Goal: Navigation & Orientation: Find specific page/section

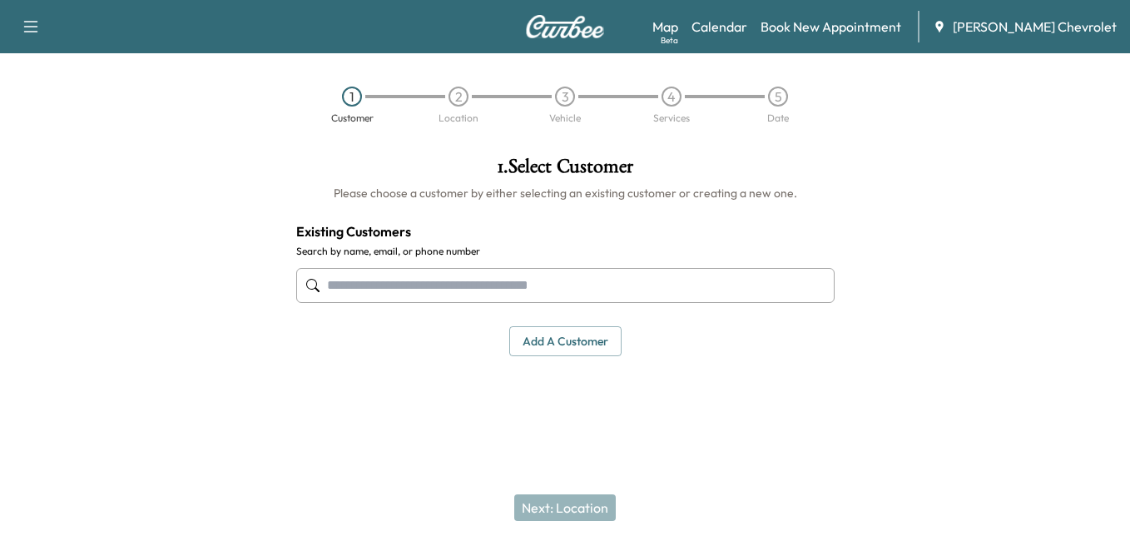
click at [556, 33] on img at bounding box center [565, 26] width 80 height 23
click at [45, 22] on button "button" at bounding box center [30, 26] width 35 height 27
click at [265, 38] on div "Support Log Out Map Beta Calendar Book New Appointment [PERSON_NAME] Chevrolet" at bounding box center [565, 26] width 1130 height 53
click at [37, 22] on icon "button" at bounding box center [31, 27] width 20 height 20
click at [52, 65] on link "Support" at bounding box center [58, 57] width 62 height 20
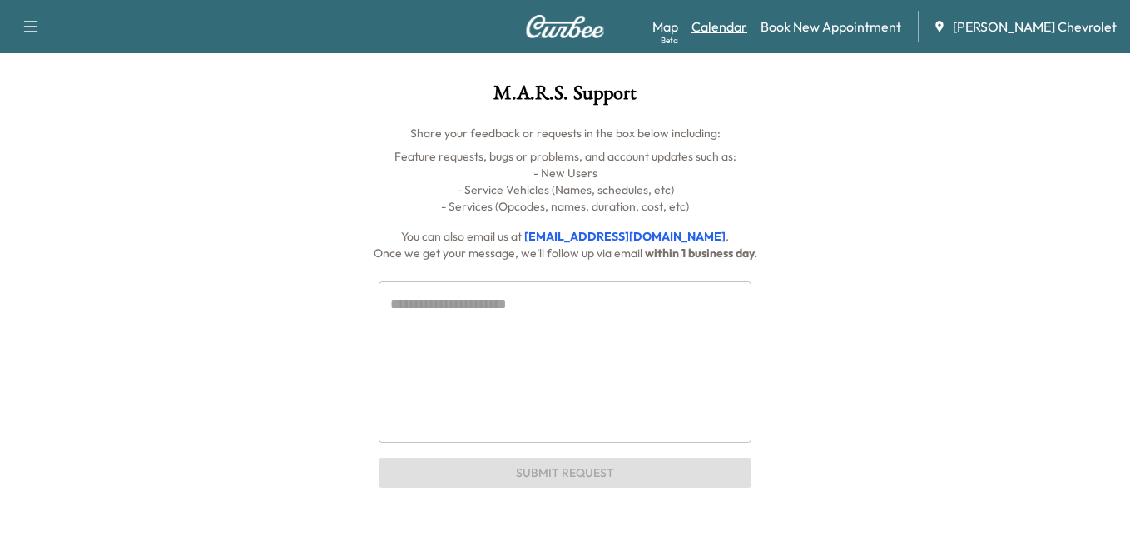
click at [736, 22] on link "Calendar" at bounding box center [720, 27] width 56 height 20
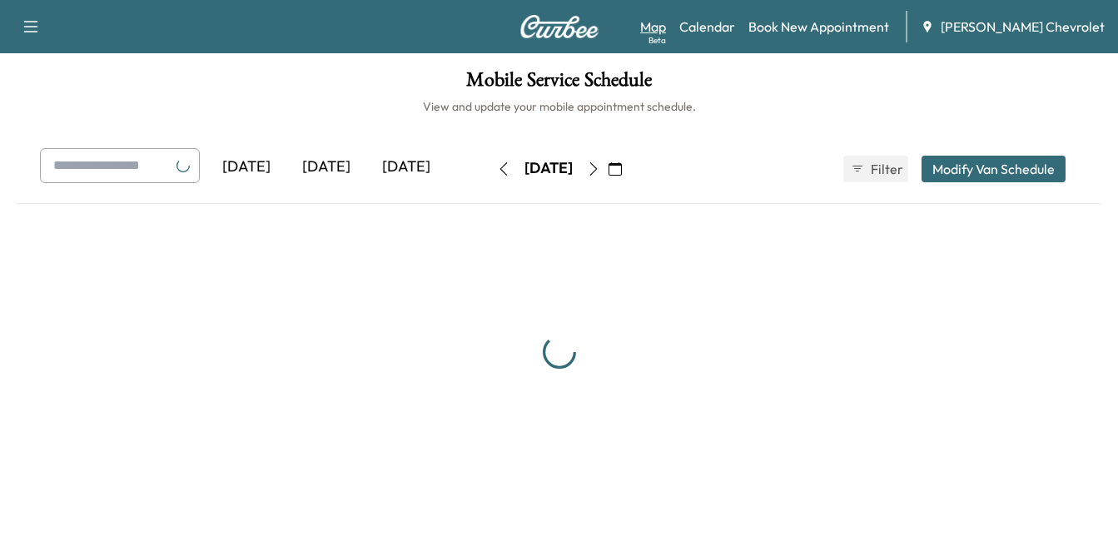
click at [702, 32] on div "Map Beta Calendar Book New Appointment [PERSON_NAME] Chevrolet" at bounding box center [872, 27] width 464 height 32
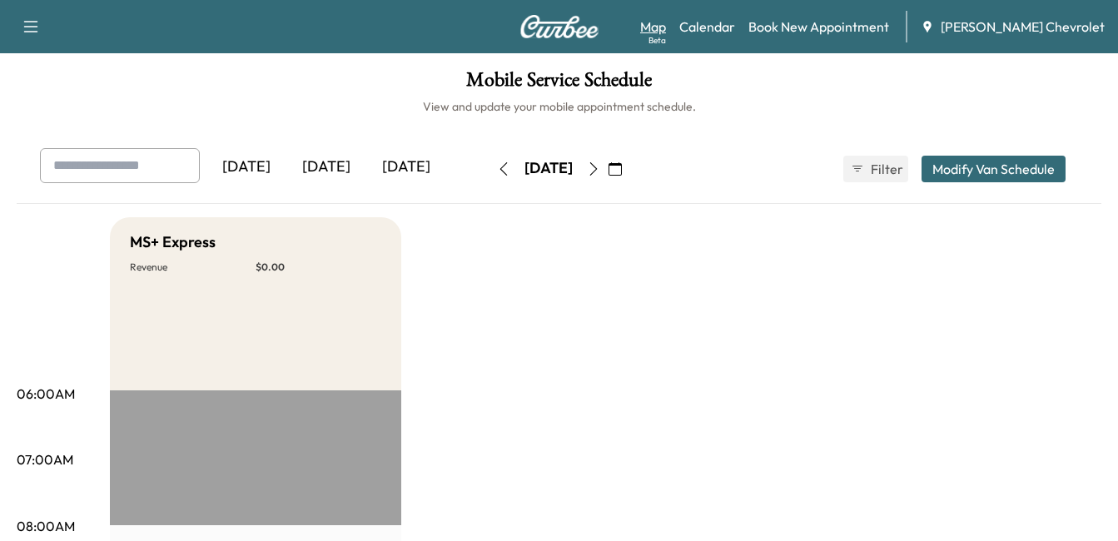
click at [666, 25] on link "Map Beta" at bounding box center [653, 27] width 26 height 20
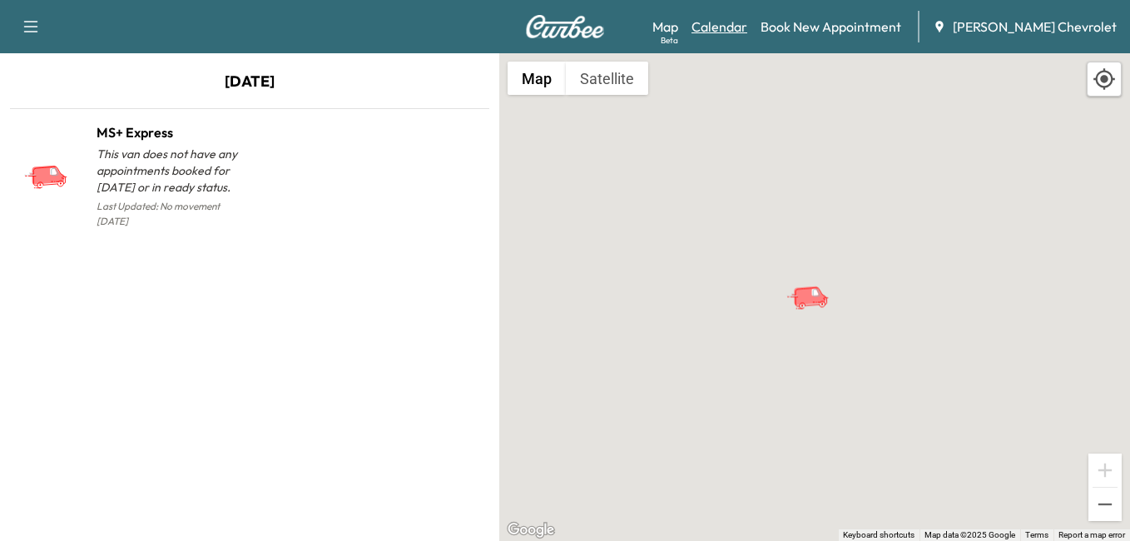
click at [742, 28] on link "Calendar" at bounding box center [720, 27] width 56 height 20
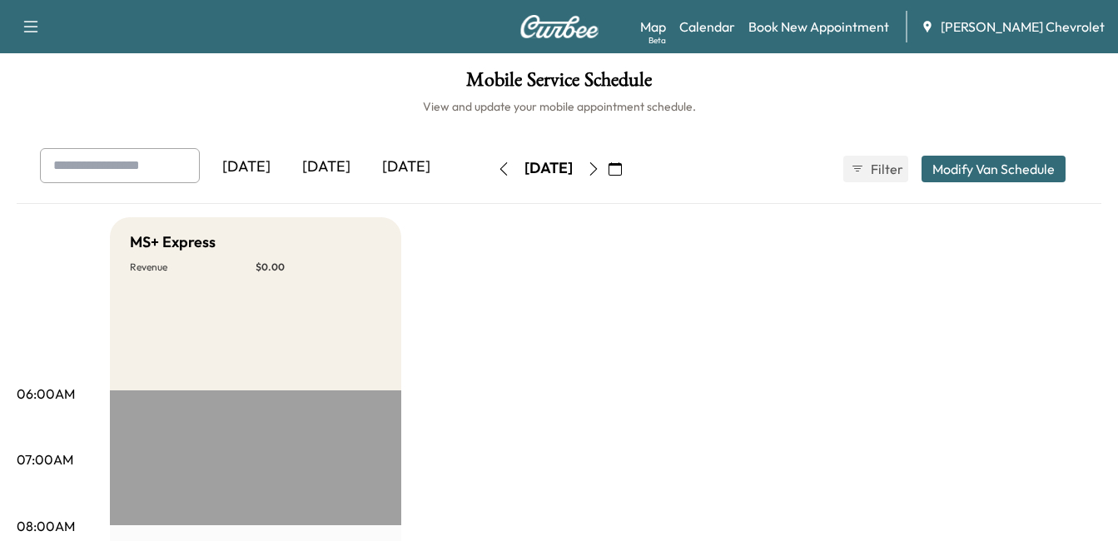
click at [598, 31] on img at bounding box center [559, 26] width 80 height 23
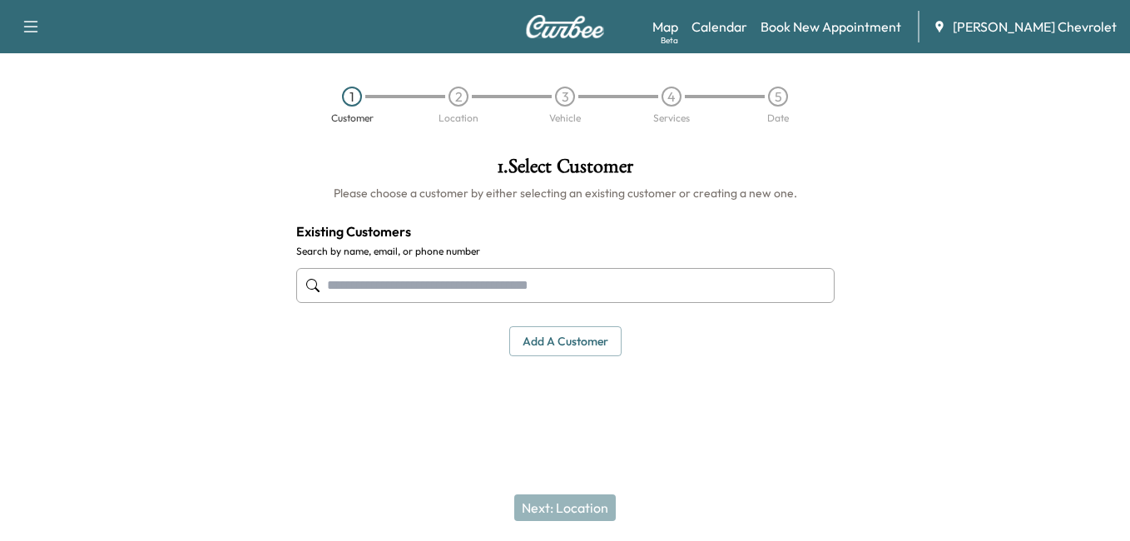
click at [682, 98] on div "4" at bounding box center [671, 97] width 107 height 20
click at [669, 82] on div "1 Customer 2 Location 3 Vehicle 4 Services 5 Date" at bounding box center [565, 105] width 1130 height 77
click at [677, 100] on div "4" at bounding box center [672, 97] width 20 height 20
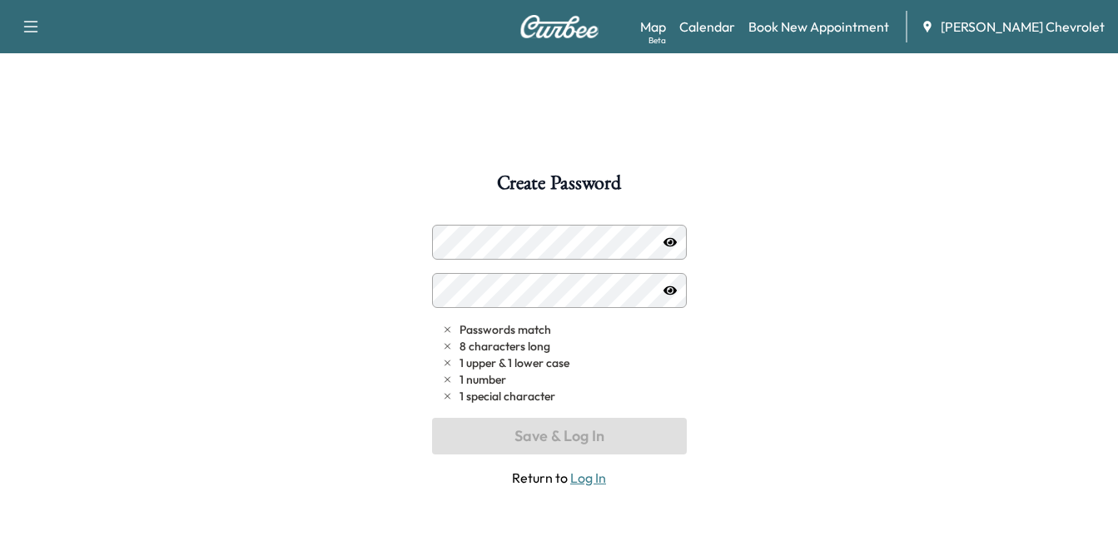
click at [34, 26] on icon "button" at bounding box center [31, 27] width 20 height 20
drag, startPoint x: 67, startPoint y: 77, endPoint x: 70, endPoint y: 92, distance: 16.2
click at [70, 89] on div "Support Log Out" at bounding box center [58, 77] width 77 height 75
click at [70, 92] on button "Log Out" at bounding box center [58, 94] width 62 height 27
